Goal: Information Seeking & Learning: Learn about a topic

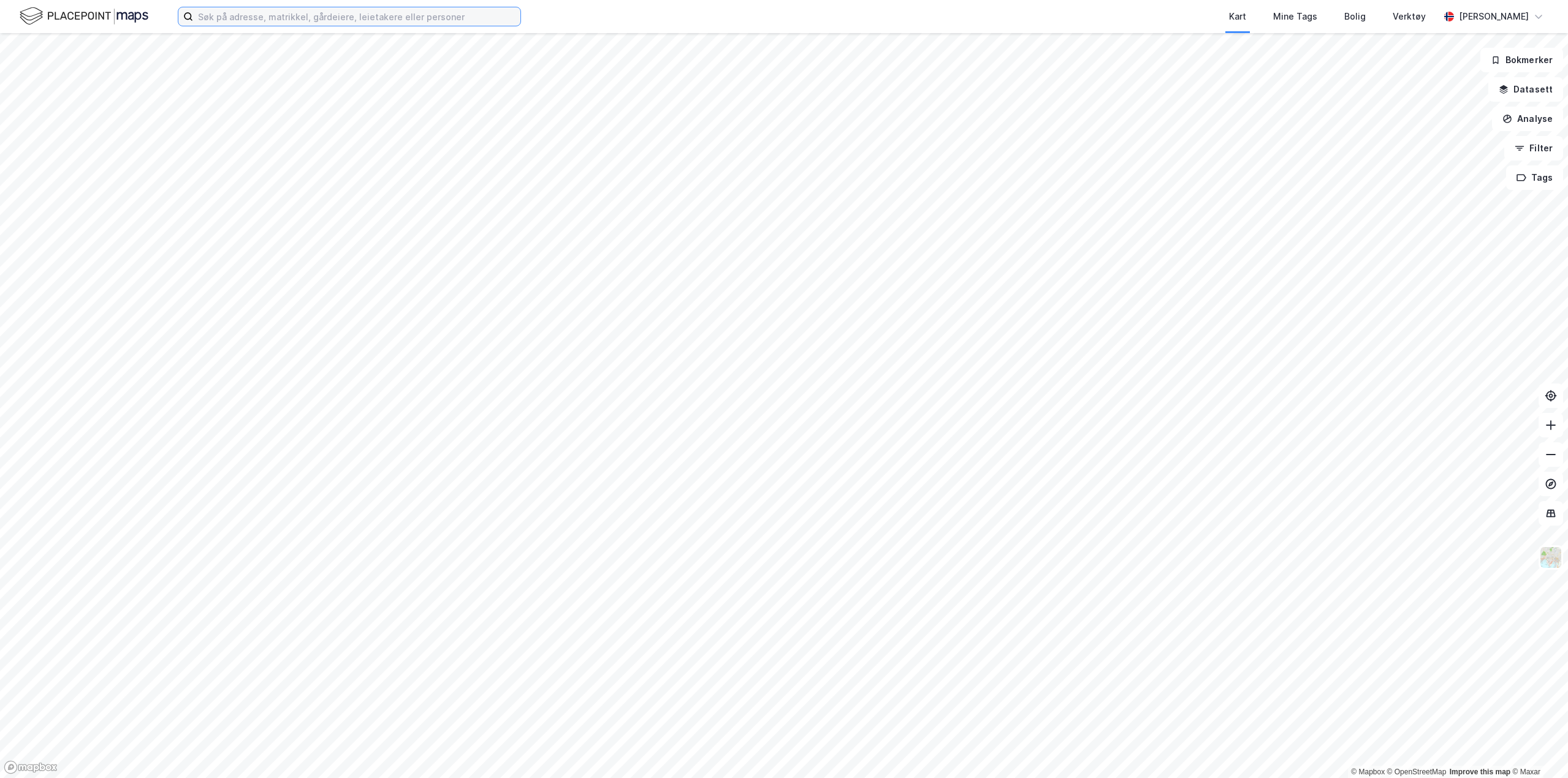
click at [246, 18] on input at bounding box center [357, 17] width 328 height 19
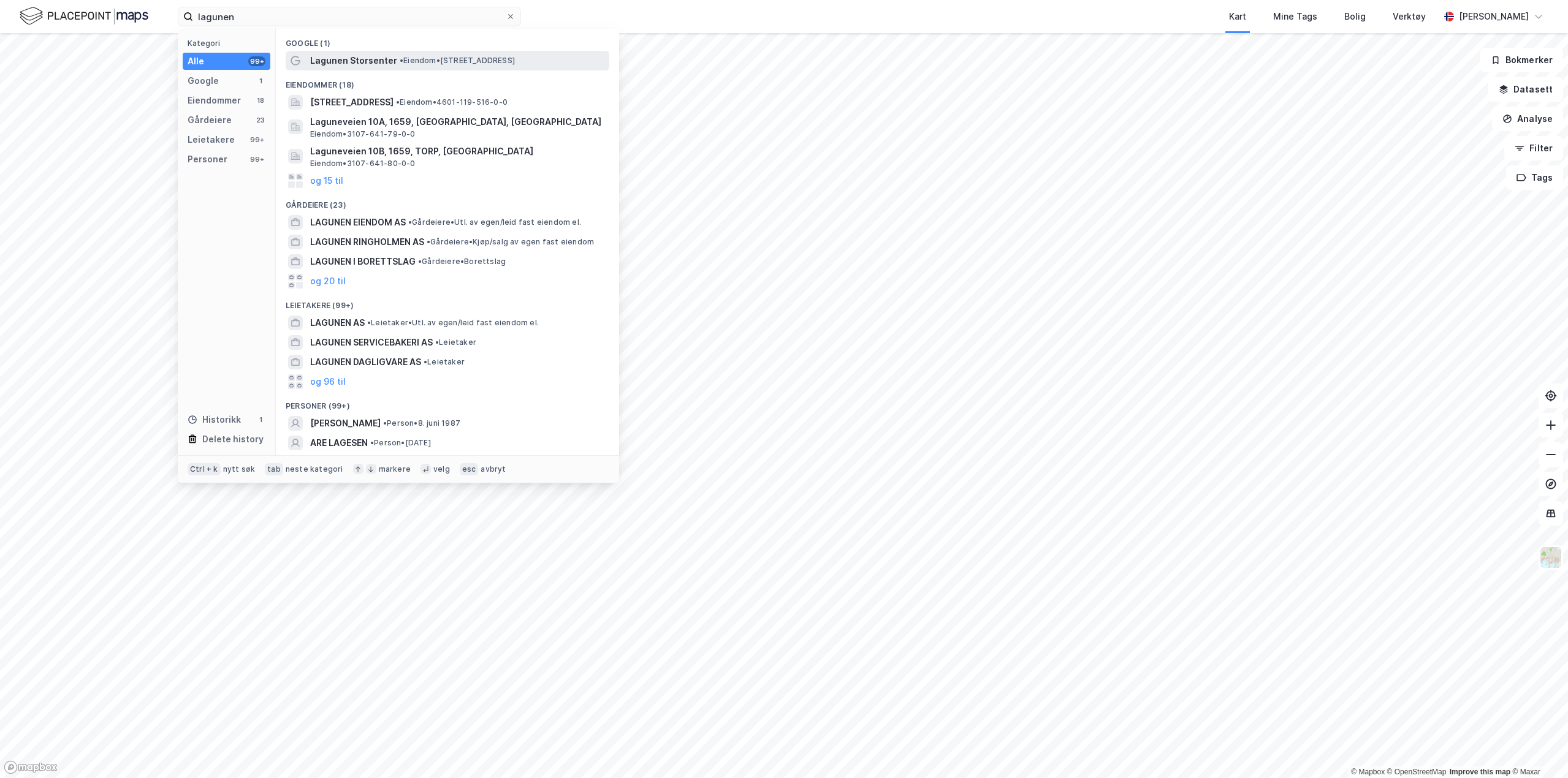
click at [388, 59] on span "Lagunen Storsenter" at bounding box center [353, 60] width 87 height 14
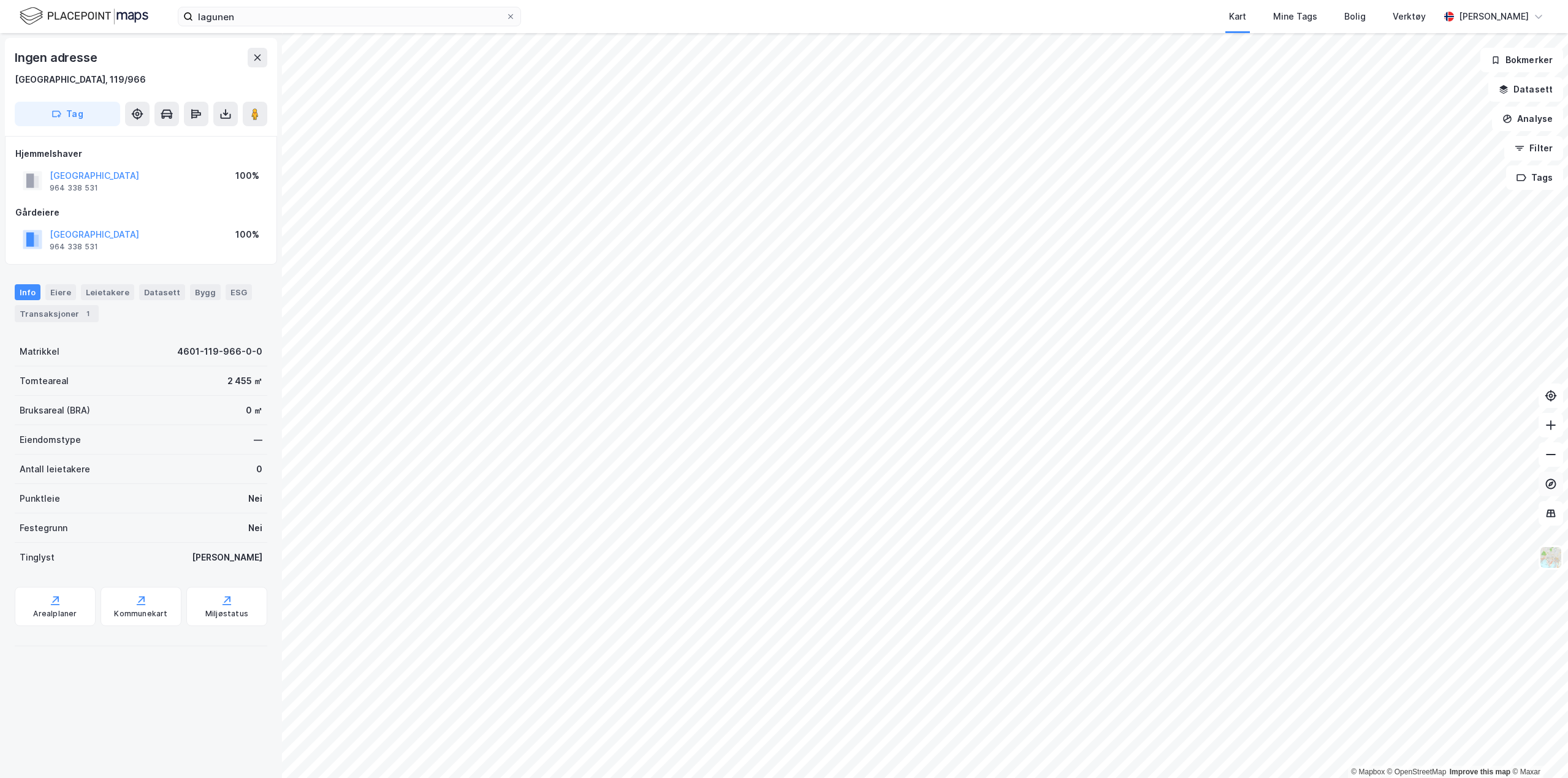
click at [1553, 480] on icon at bounding box center [1551, 484] width 10 height 10
click at [1548, 484] on icon at bounding box center [1550, 484] width 12 height 12
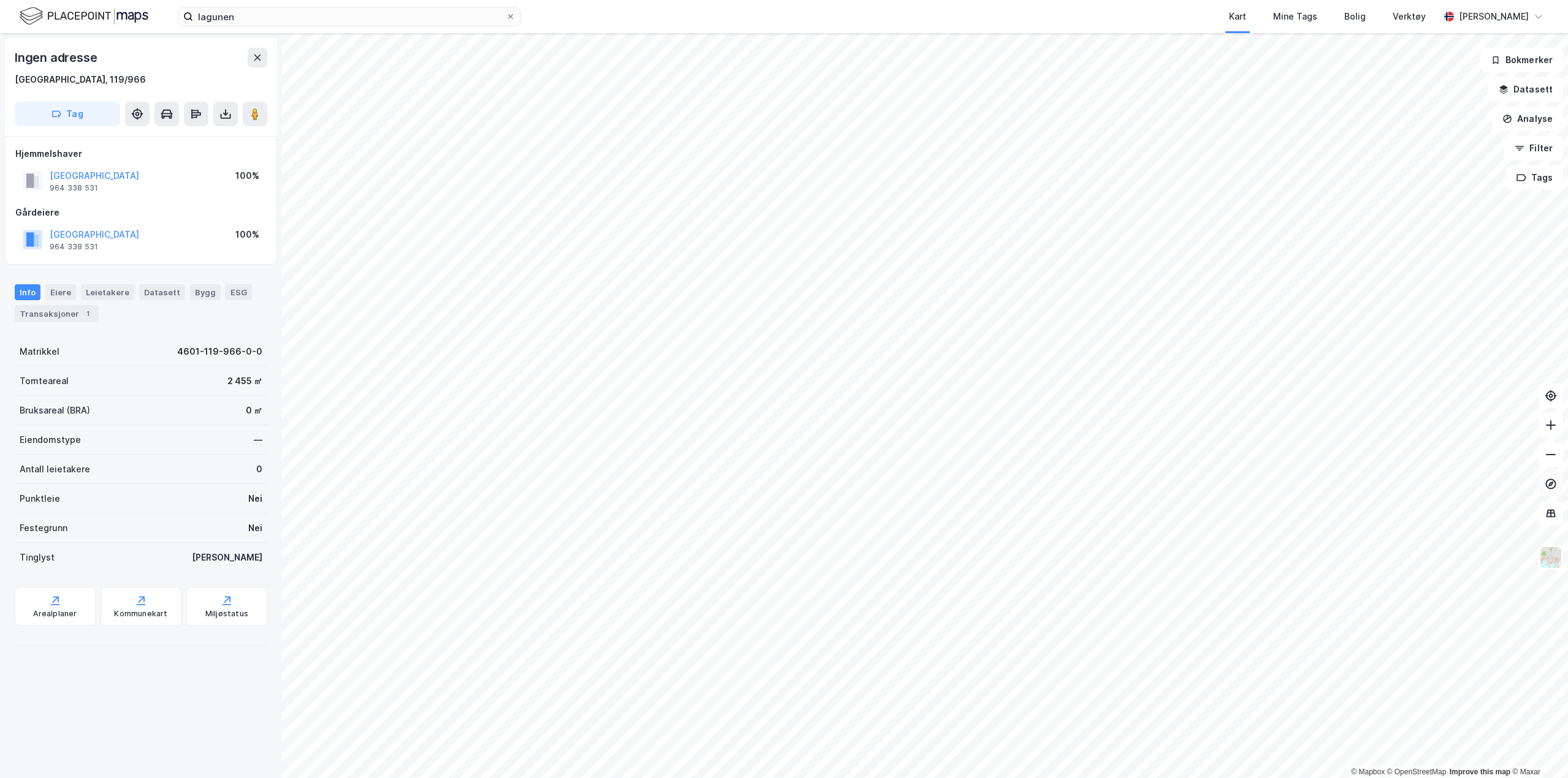
click at [1545, 489] on icon at bounding box center [1550, 484] width 12 height 12
click at [1557, 487] on button at bounding box center [1550, 484] width 25 height 25
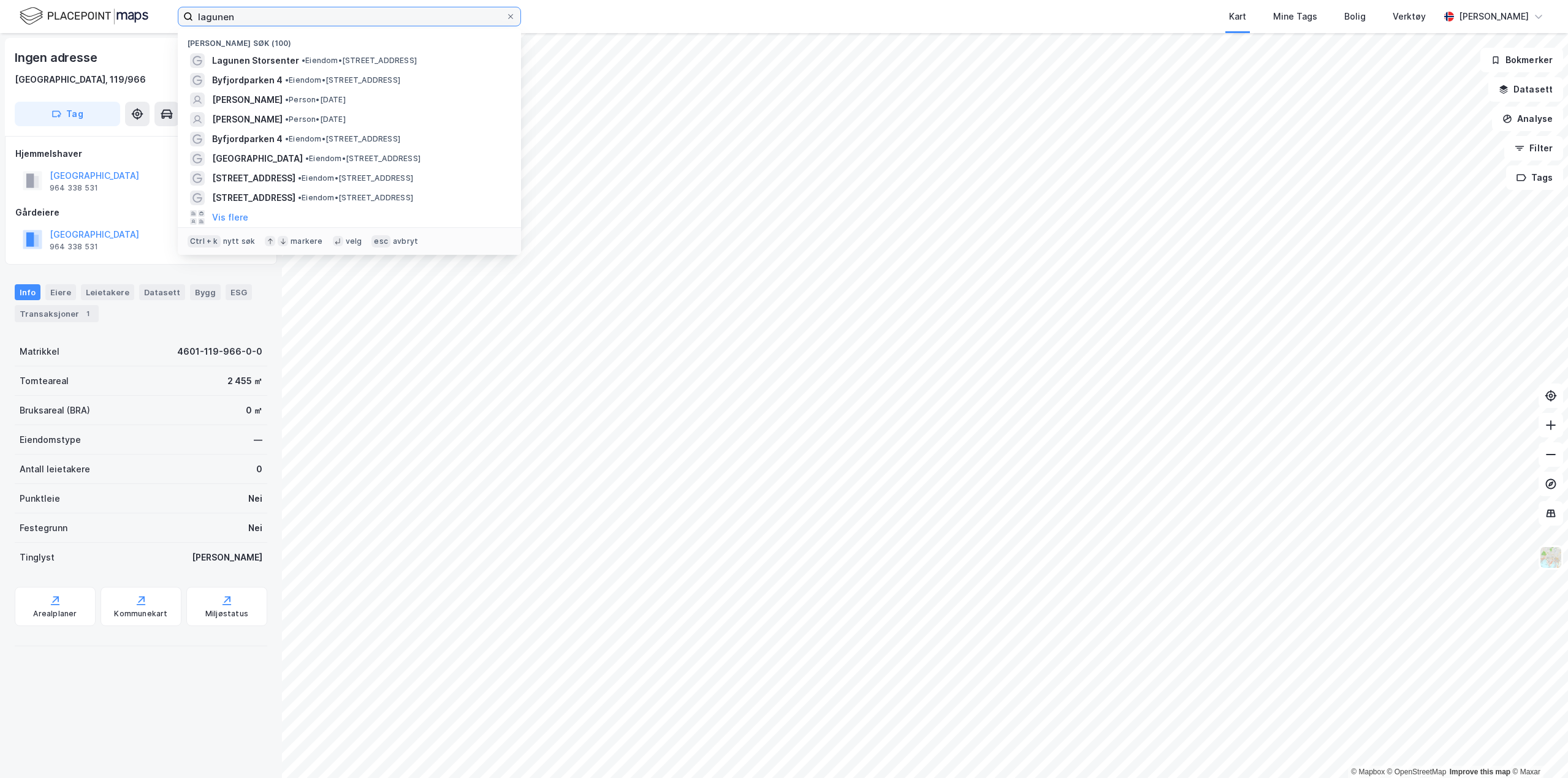
click at [253, 17] on input "lagunen" at bounding box center [350, 17] width 312 height 19
type input "j"
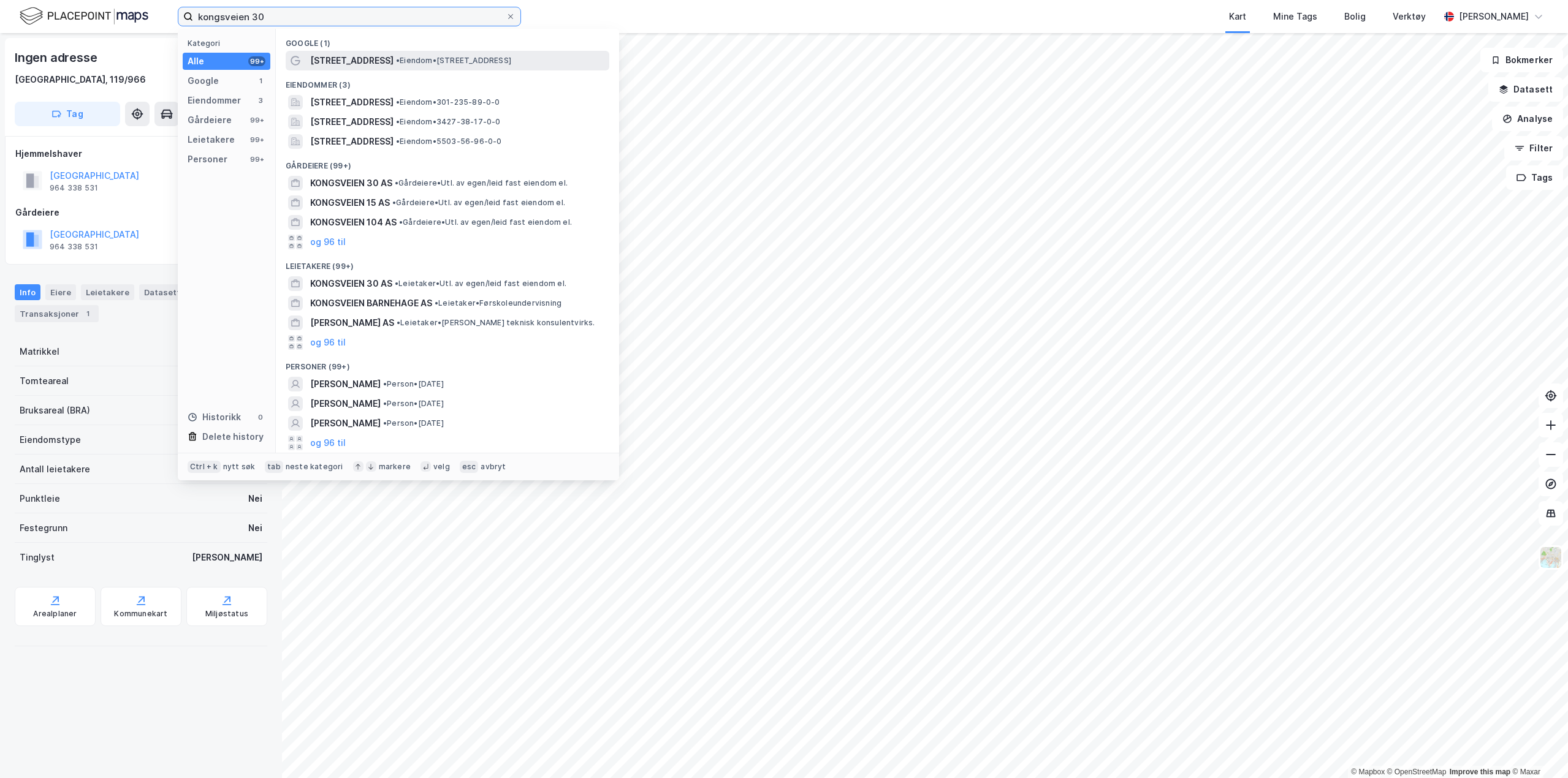
type input "kongsveien 30"
click at [396, 58] on span "• Eiendom • [STREET_ADDRESS]" at bounding box center [454, 61] width 115 height 10
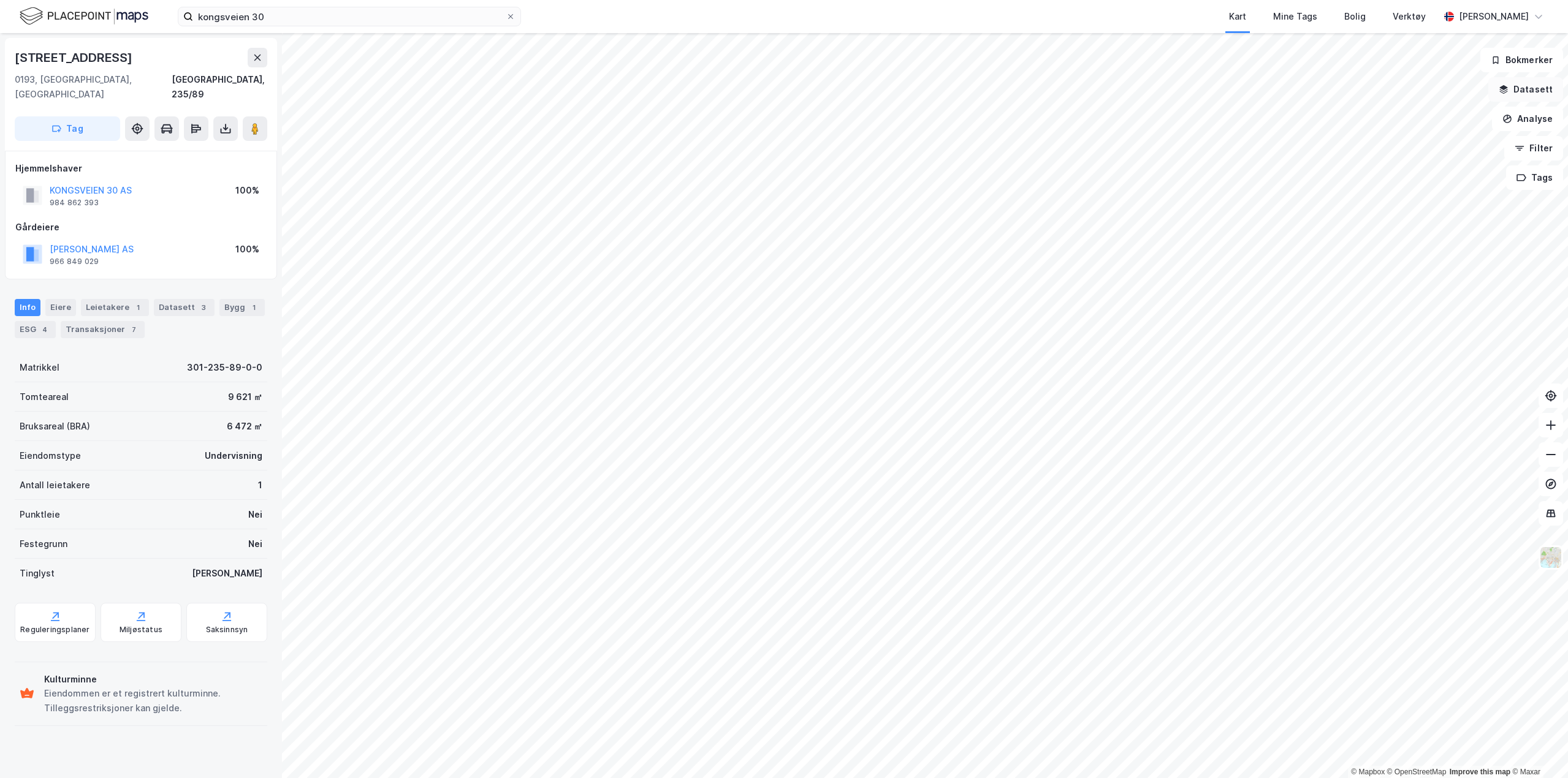
click at [1535, 89] on button "Datasett" at bounding box center [1526, 89] width 75 height 25
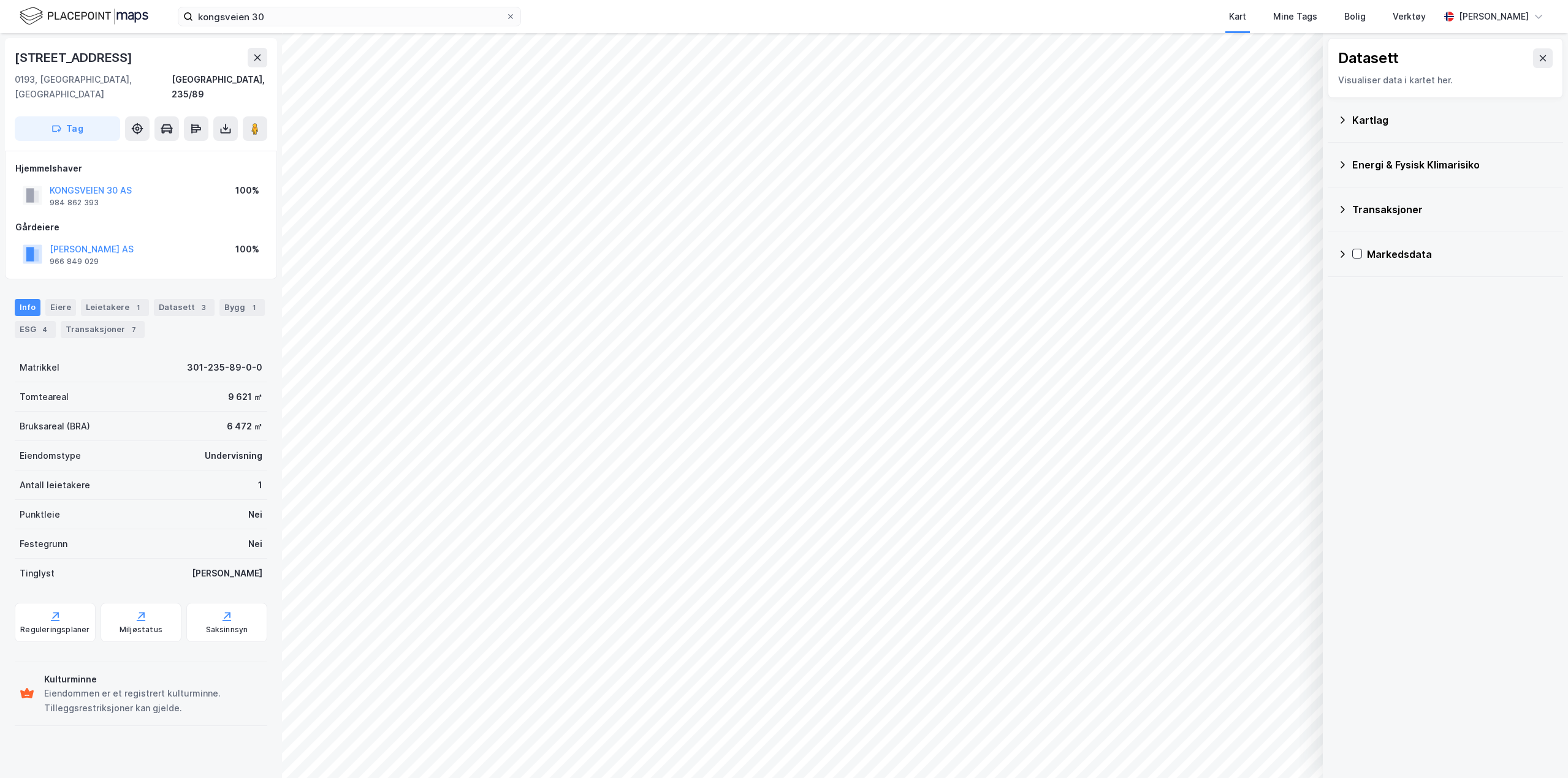
click at [1341, 120] on icon at bounding box center [1342, 120] width 10 height 10
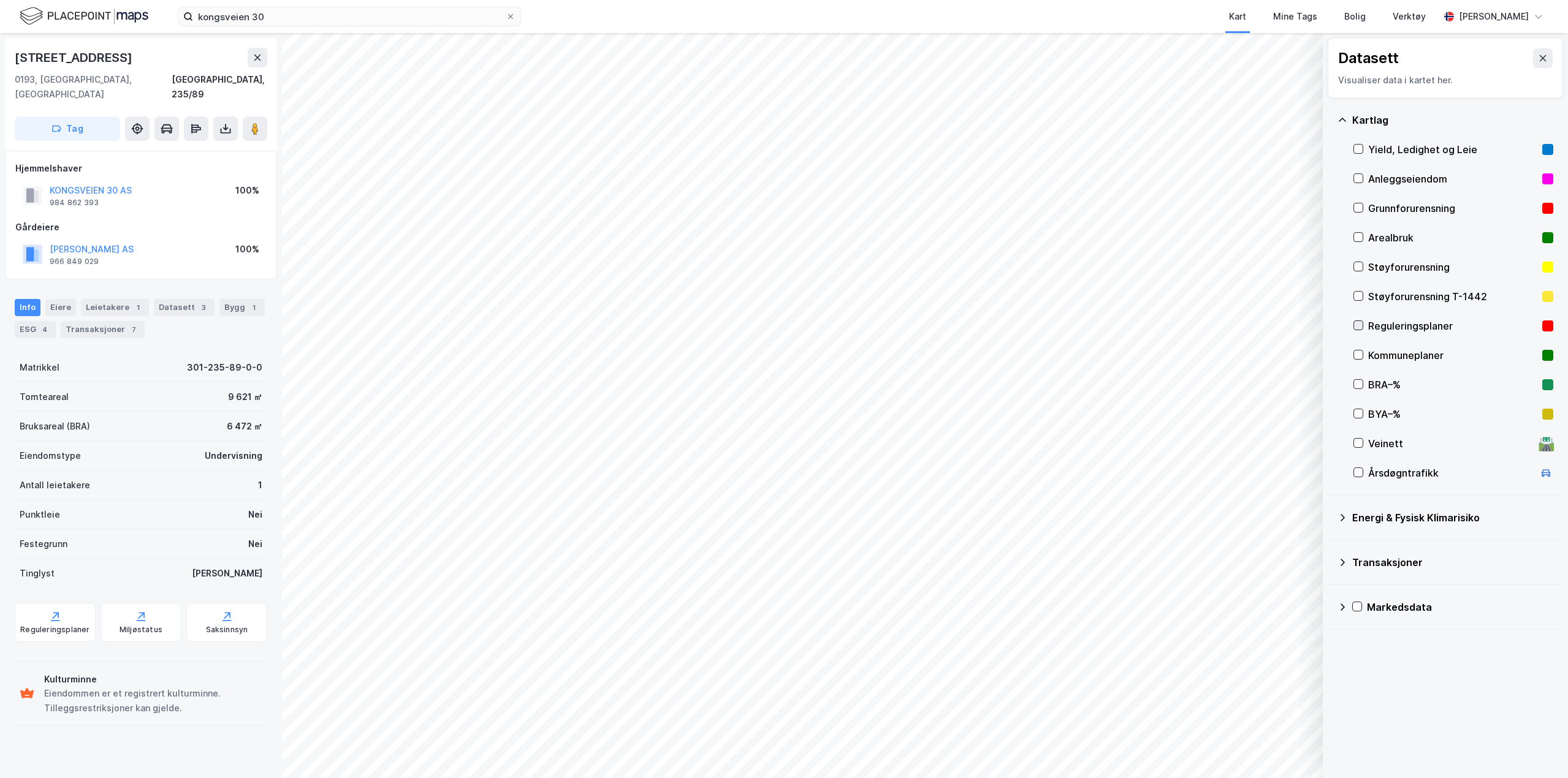
click at [1361, 323] on icon at bounding box center [1358, 325] width 7 height 4
click at [1248, 753] on button "Vis" at bounding box center [1259, 746] width 102 height 20
click at [1199, 719] on div "Reguleringsplaner" at bounding box center [1203, 725] width 70 height 10
click at [1255, 720] on icon at bounding box center [1253, 719] width 3 height 3
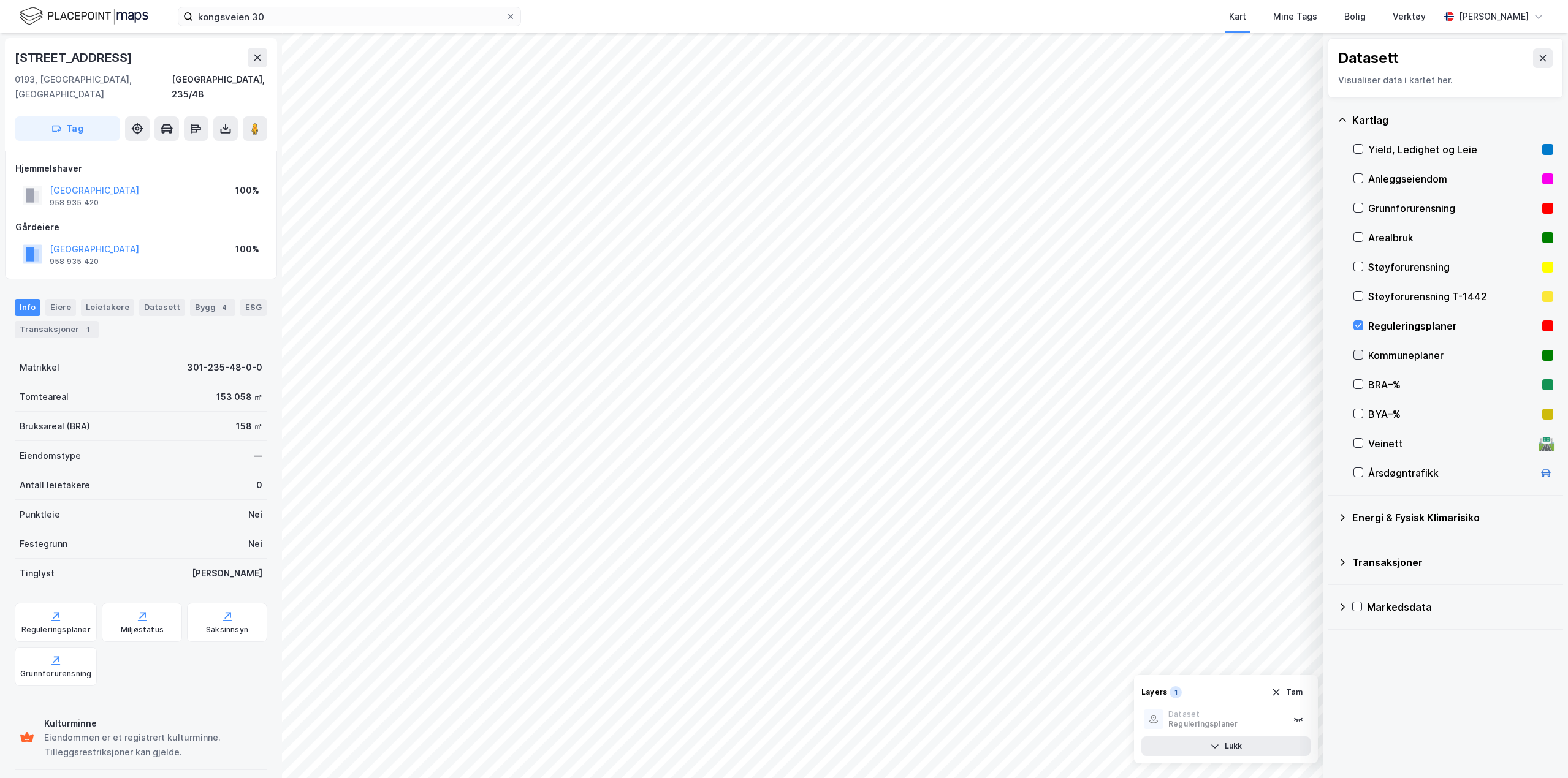
click at [1362, 356] on icon at bounding box center [1358, 355] width 8 height 8
click at [1358, 324] on icon at bounding box center [1358, 326] width 8 height 8
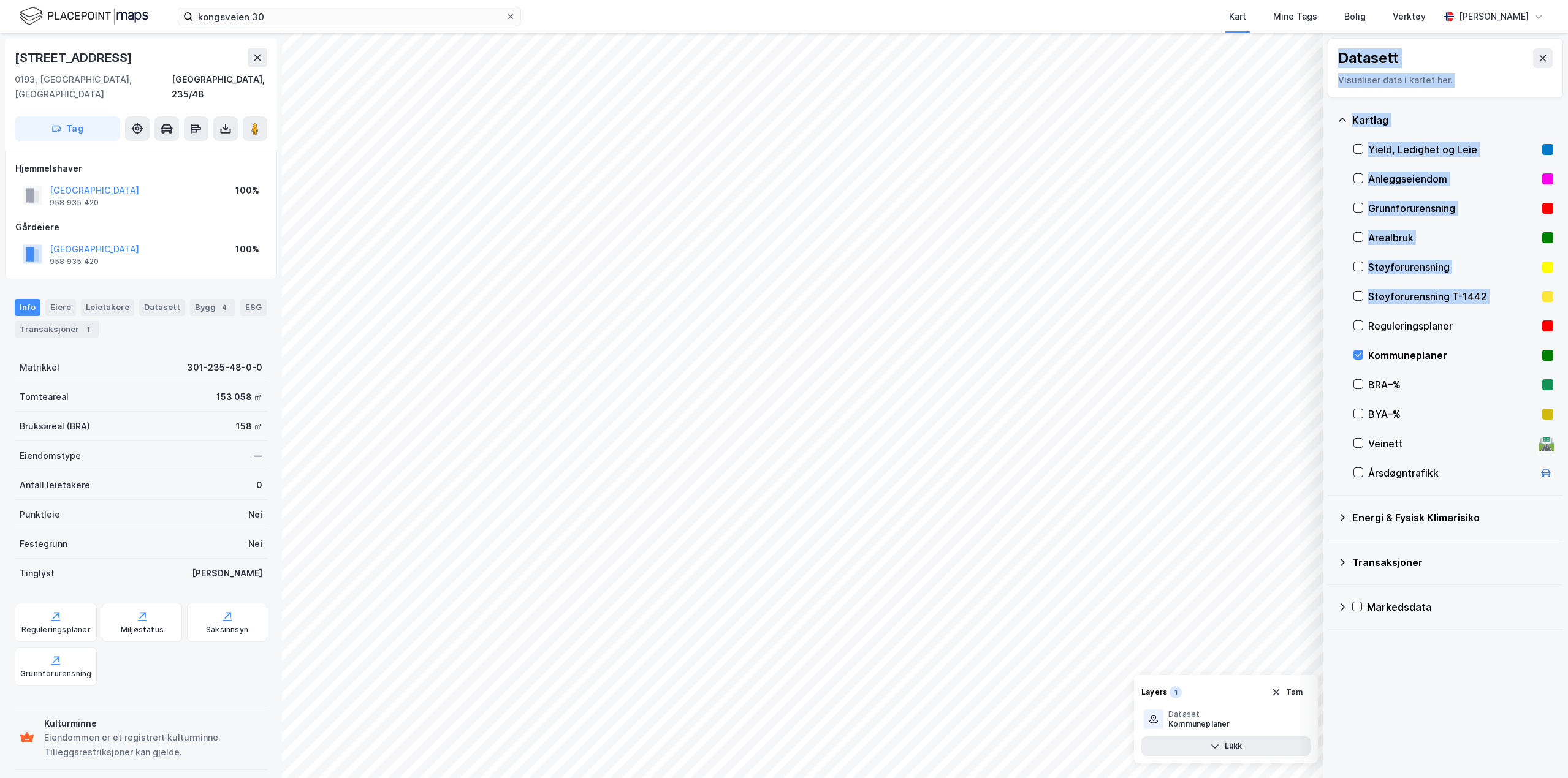
click at [1321, 635] on div "© Mapbox © OpenStreetMap Improve this map © Maxar Datasett Visualiser data i ka…" at bounding box center [784, 406] width 1568 height 745
click at [1283, 694] on button "Tøm" at bounding box center [1287, 692] width 48 height 20
click at [1358, 326] on icon at bounding box center [1358, 326] width 8 height 8
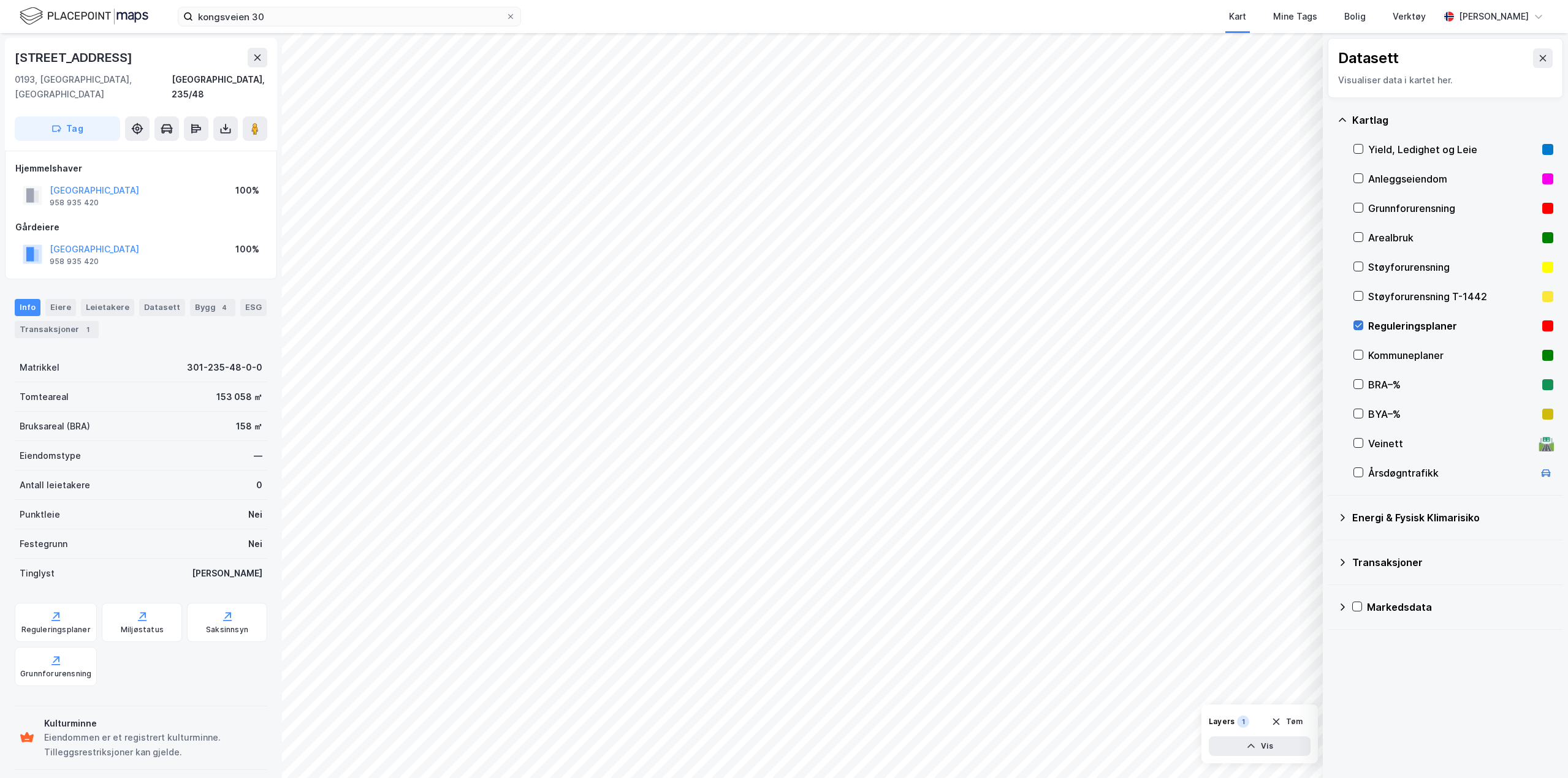
click at [1358, 326] on icon at bounding box center [1358, 326] width 8 height 8
click at [1358, 352] on icon at bounding box center [1358, 355] width 8 height 8
click at [1251, 754] on button "Vis" at bounding box center [1259, 746] width 102 height 20
